Goal: Task Accomplishment & Management: Manage account settings

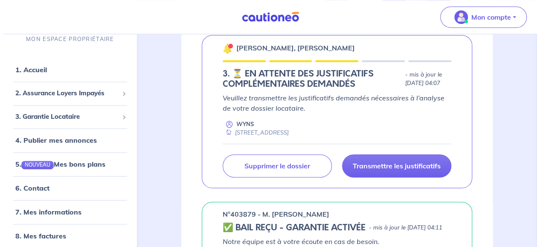
scroll to position [469, 0]
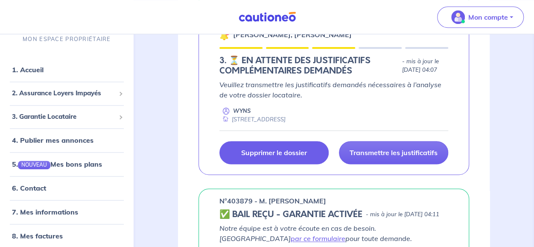
click at [284, 157] on p "Supprimer le dossier" at bounding box center [274, 152] width 66 height 9
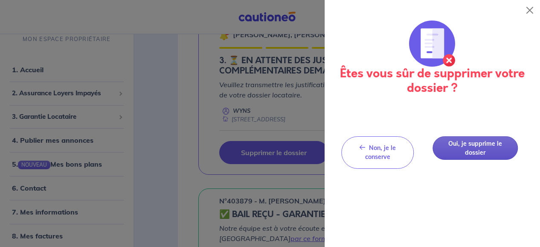
click at [470, 143] on button "Oui, je supprime le dossier" at bounding box center [475, 147] width 85 height 23
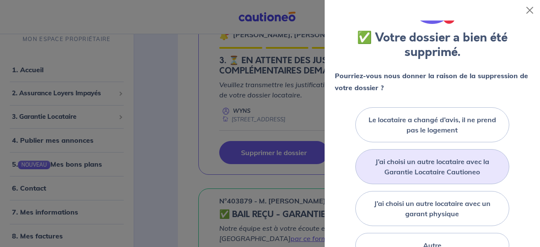
scroll to position [85, 0]
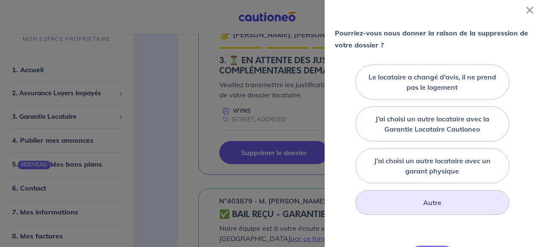
click at [417, 201] on div "Autre" at bounding box center [432, 202] width 154 height 25
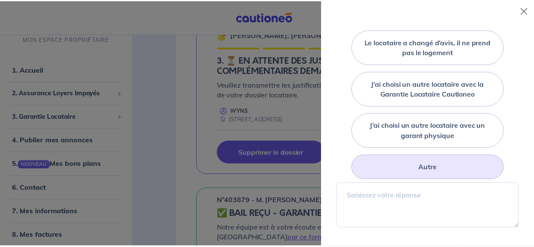
scroll to position [128, 0]
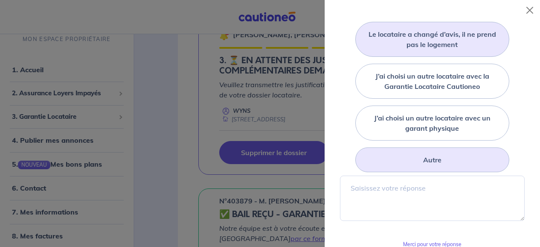
click at [412, 40] on label "Le locataire a changé d’avis, il ne prend pas le logement" at bounding box center [432, 39] width 133 height 20
click at [0, 0] on input "Le locataire a changé d’avis, il ne prend pas le logement" at bounding box center [0, 0] width 0 height 0
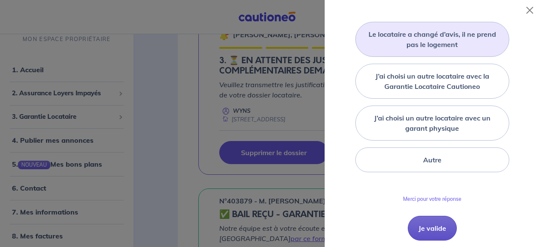
click at [432, 221] on button "Je valide" at bounding box center [432, 227] width 49 height 25
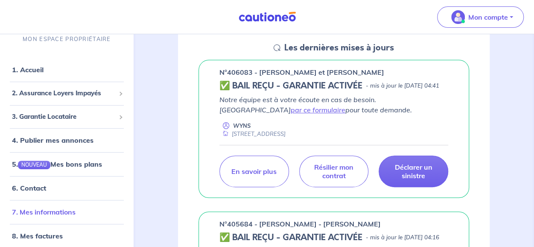
click at [48, 210] on link "7. Mes informations" at bounding box center [44, 211] width 64 height 9
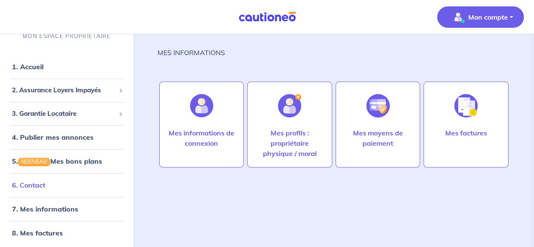
scroll to position [9, 0]
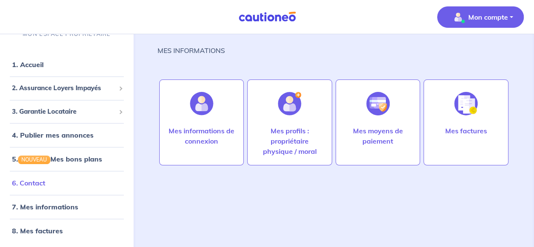
click at [38, 181] on link "6. Contact" at bounding box center [28, 182] width 33 height 9
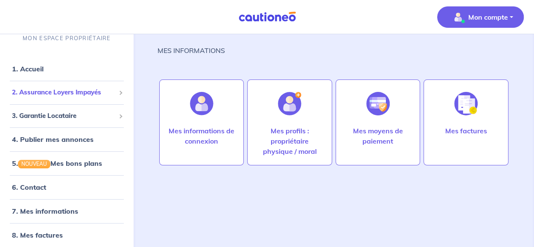
scroll to position [0, 0]
click at [54, 93] on span "2. Assurance Loyers Impayés" at bounding box center [63, 93] width 103 height 10
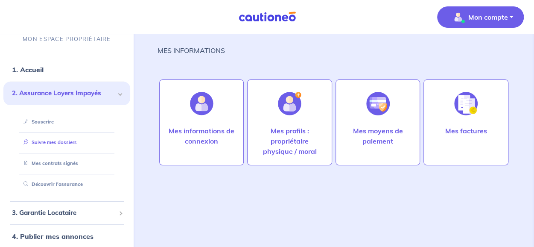
click at [57, 141] on link "Suivre mes dossiers" at bounding box center [48, 142] width 57 height 6
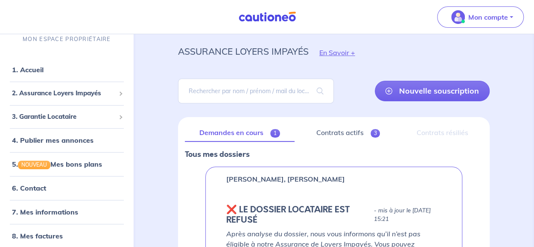
scroll to position [10, 0]
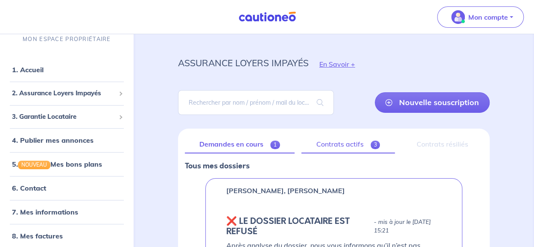
click at [355, 142] on link "Contrats actifs 3" at bounding box center [347, 144] width 93 height 18
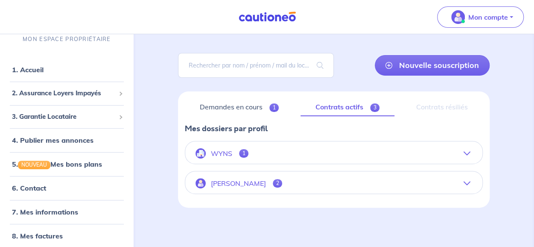
scroll to position [47, 0]
click at [388, 151] on button "WYNS 1" at bounding box center [333, 153] width 297 height 20
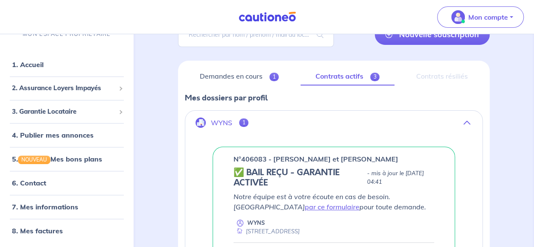
scroll to position [52, 0]
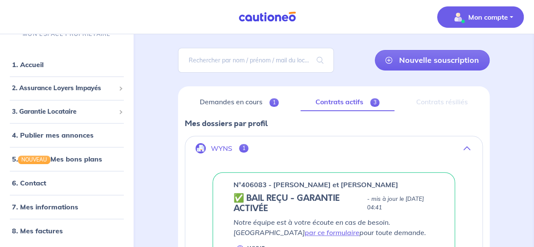
click at [482, 17] on p "Mon compte" at bounding box center [488, 17] width 40 height 10
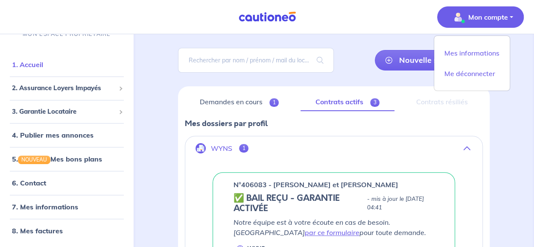
click at [28, 63] on link "1. Accueil" at bounding box center [27, 64] width 31 height 9
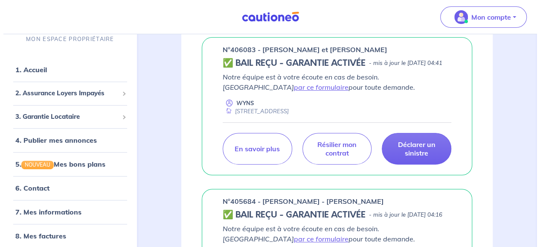
scroll to position [171, 0]
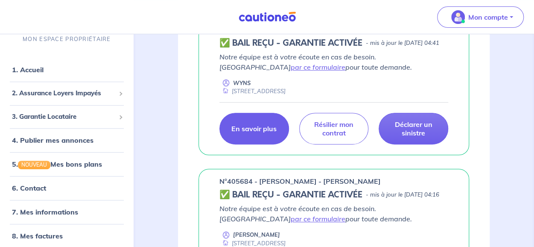
click at [257, 133] on p "En savoir plus" at bounding box center [253, 128] width 45 height 9
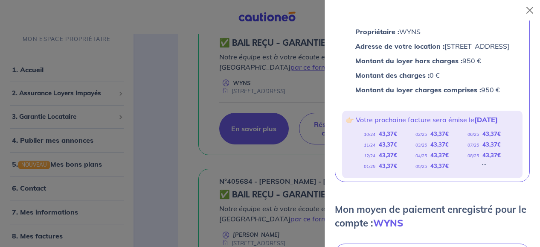
scroll to position [0, 0]
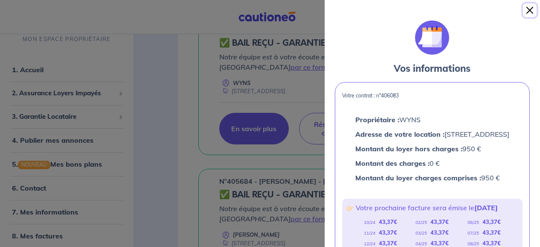
click at [526, 9] on button "Close" at bounding box center [530, 10] width 14 height 14
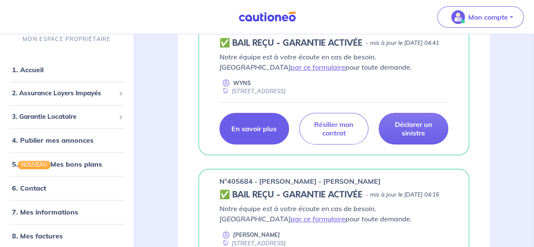
click at [249, 133] on p "En savoir plus" at bounding box center [253, 128] width 45 height 9
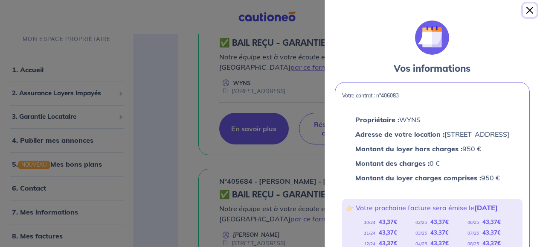
click at [527, 7] on button "Close" at bounding box center [530, 10] width 14 height 14
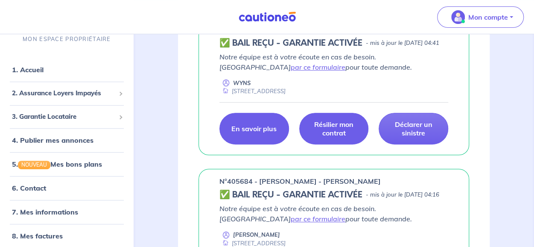
click at [326, 136] on p "Résilier mon contrat" at bounding box center [334, 128] width 48 height 17
